Goal: Transaction & Acquisition: Obtain resource

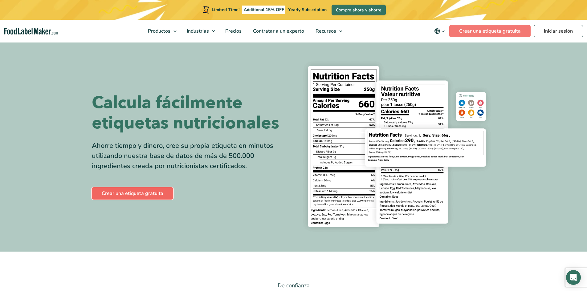
click at [145, 196] on link "Crear una etiqueta gratuita" at bounding box center [132, 193] width 81 height 12
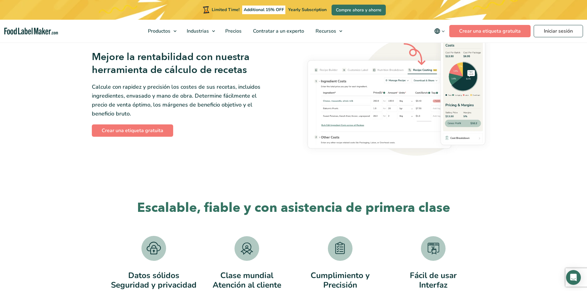
scroll to position [1047, 0]
